Goal: Information Seeking & Learning: Learn about a topic

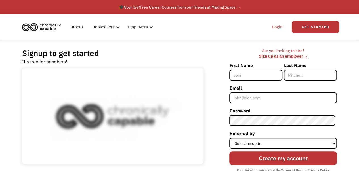
click at [276, 30] on link "Login" at bounding box center [277, 27] width 17 height 18
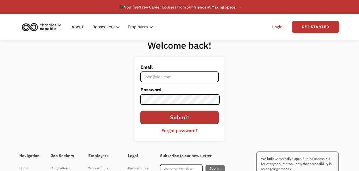
click at [171, 76] on input "Email" at bounding box center [179, 77] width 78 height 11
type input "aliaustin1218@gmail.com"
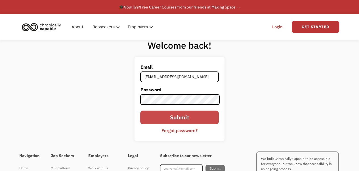
click at [153, 116] on input "Submit" at bounding box center [179, 118] width 78 height 14
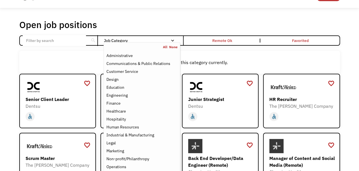
scroll to position [16, 0]
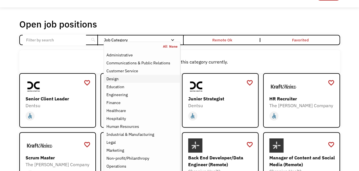
click at [118, 79] on div "Design" at bounding box center [112, 79] width 12 height 7
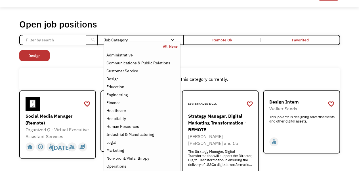
click at [2, 100] on div "Open job positions You have X liked items Search search Filter by category Admi…" at bounding box center [179, 144] width 359 height 274
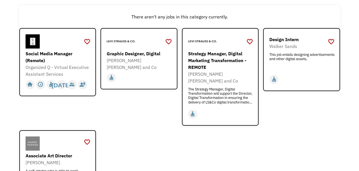
scroll to position [79, 0]
click at [148, 53] on div "Graphic Designer, Digital" at bounding box center [140, 53] width 66 height 7
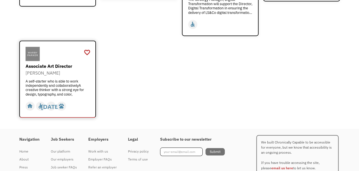
click at [59, 63] on div "Associate Art Director" at bounding box center [59, 66] width 66 height 7
click at [62, 63] on div "Associate Art Director" at bounding box center [59, 66] width 66 height 7
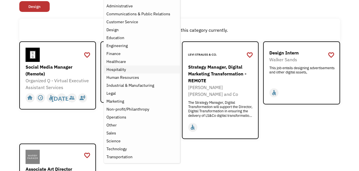
scroll to position [66, 0]
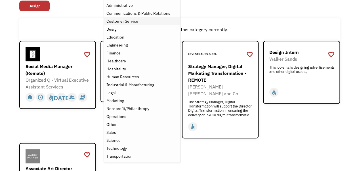
click at [128, 20] on div "Customer Service" at bounding box center [122, 21] width 32 height 7
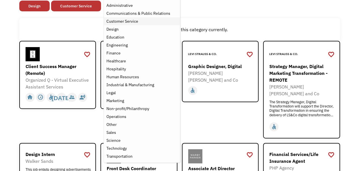
click at [128, 20] on div "Customer Service" at bounding box center [122, 21] width 32 height 7
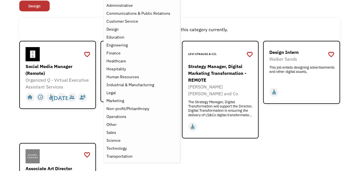
click at [265, 20] on div "There aren't any jobs in this category currently." at bounding box center [179, 29] width 321 height 23
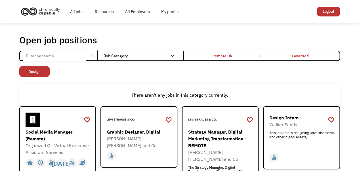
scroll to position [1, 0]
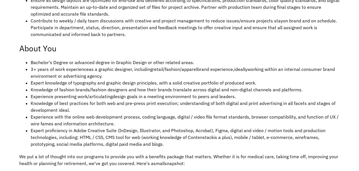
scroll to position [322, 0]
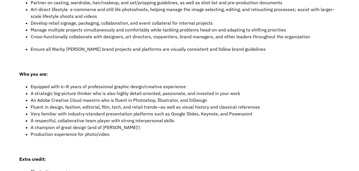
scroll to position [222, 0]
